Goal: Information Seeking & Learning: Learn about a topic

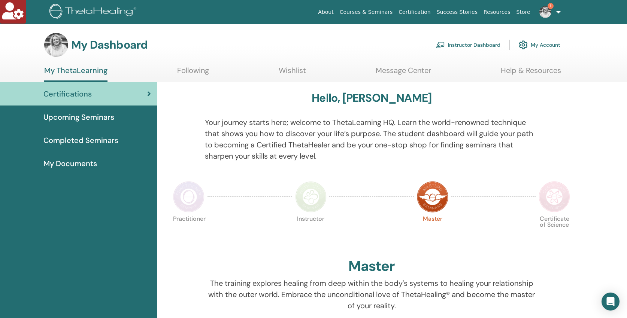
click at [464, 46] on link "Instructor Dashboard" at bounding box center [468, 45] width 64 height 16
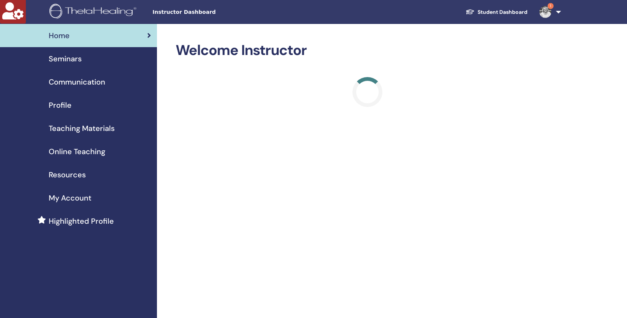
click at [58, 55] on span "Seminars" at bounding box center [65, 58] width 33 height 11
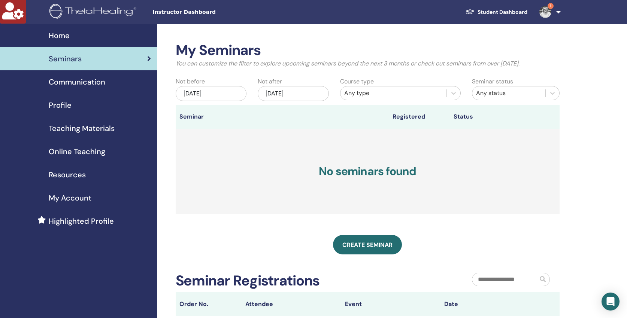
click at [96, 149] on span "Online Teaching" at bounding box center [77, 151] width 57 height 11
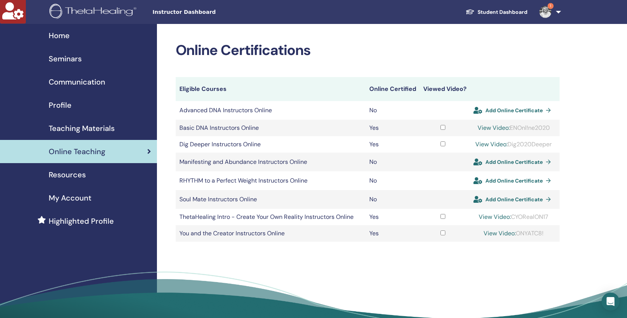
drag, startPoint x: 556, startPoint y: 144, endPoint x: 511, endPoint y: 144, distance: 45.0
click at [511, 144] on td "View Video: Dig2020Deeper" at bounding box center [514, 144] width 92 height 16
copy div "Dig2020Deeper"
click at [490, 144] on link "View Video:" at bounding box center [491, 144] width 32 height 8
click at [99, 130] on span "Teaching Materials" at bounding box center [82, 128] width 66 height 11
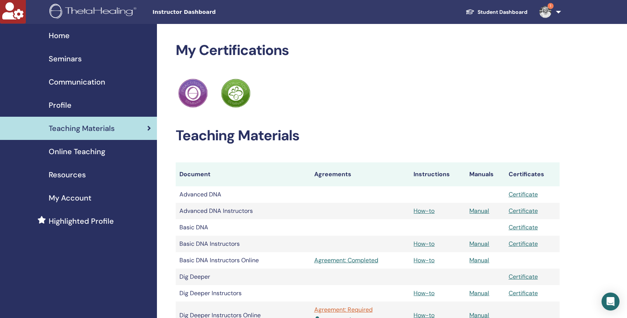
click at [60, 57] on span "Seminars" at bounding box center [65, 58] width 33 height 11
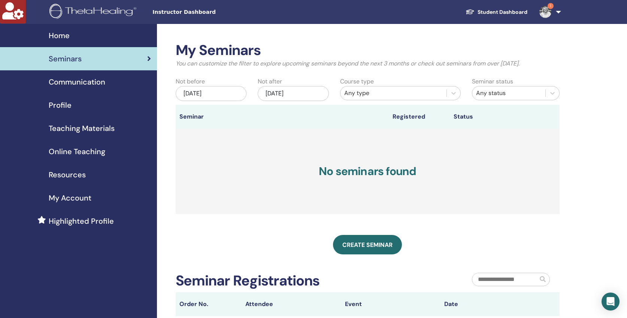
click at [71, 154] on span "Online Teaching" at bounding box center [77, 151] width 57 height 11
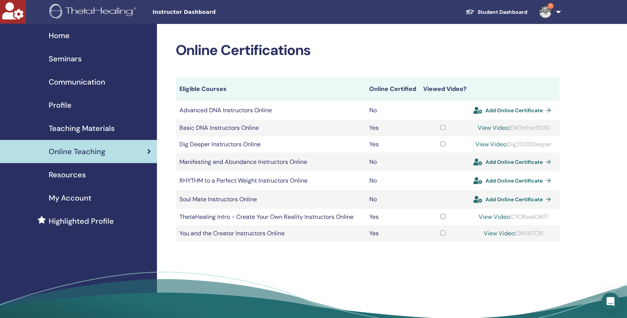
copy div "Dig2020Deeper"
drag, startPoint x: 555, startPoint y: 144, endPoint x: 511, endPoint y: 143, distance: 43.5
click at [511, 143] on td "View Video: Dig2020Deeper" at bounding box center [514, 144] width 92 height 16
click at [493, 145] on link "View Video:" at bounding box center [491, 144] width 32 height 8
